Goal: Task Accomplishment & Management: Complete application form

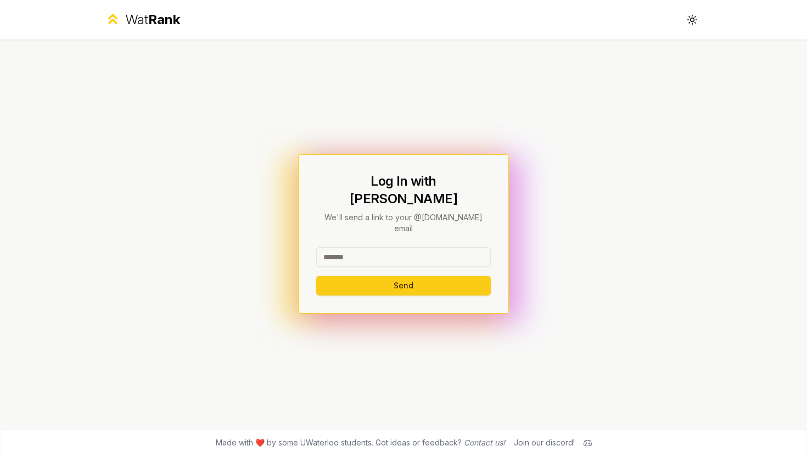
click at [442, 247] on input at bounding box center [403, 257] width 175 height 20
type input "*******"
click at [316, 276] on button "Send" at bounding box center [403, 286] width 175 height 20
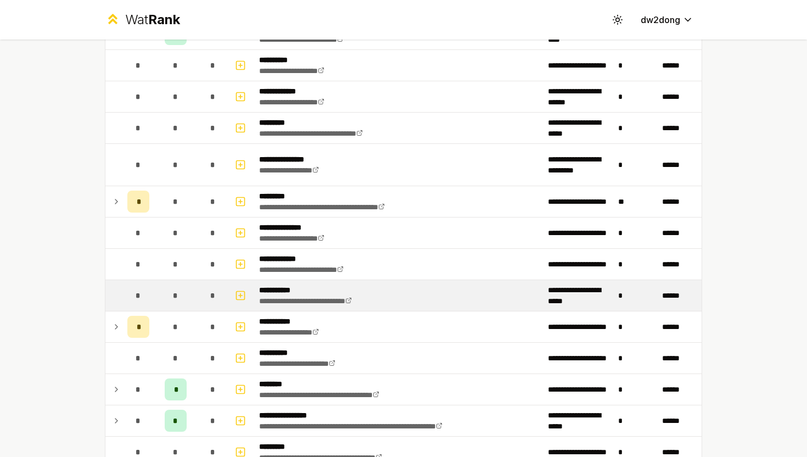
scroll to position [1228, 0]
